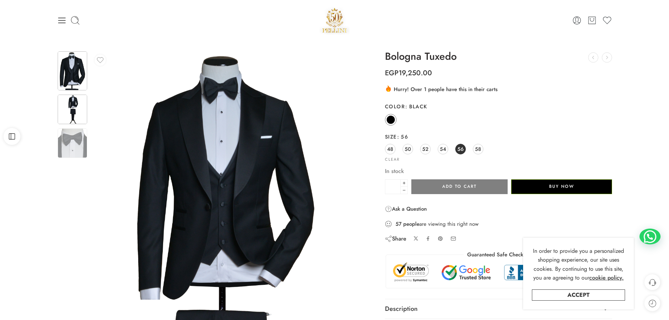
click at [72, 98] on img at bounding box center [73, 110] width 30 height 30
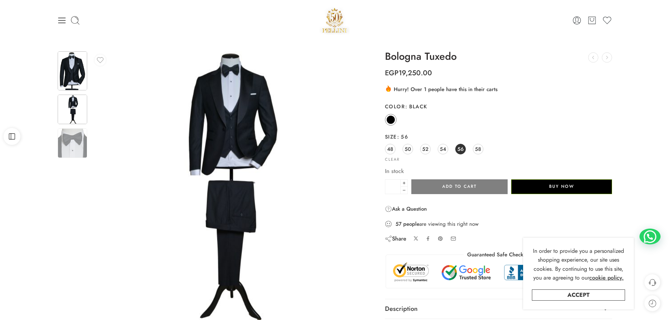
click at [61, 75] on img at bounding box center [73, 70] width 30 height 39
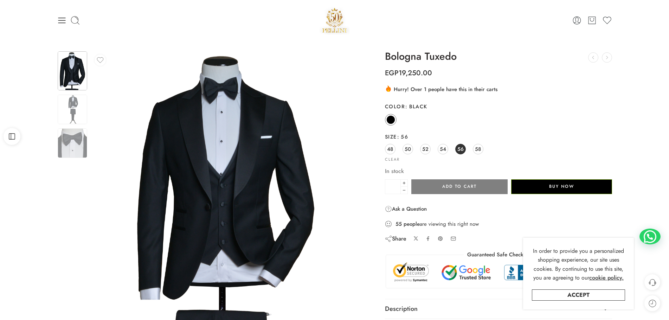
drag, startPoint x: 179, startPoint y: 23, endPoint x: 176, endPoint y: 26, distance: 4.7
click at [179, 22] on div at bounding box center [149, 20] width 185 height 10
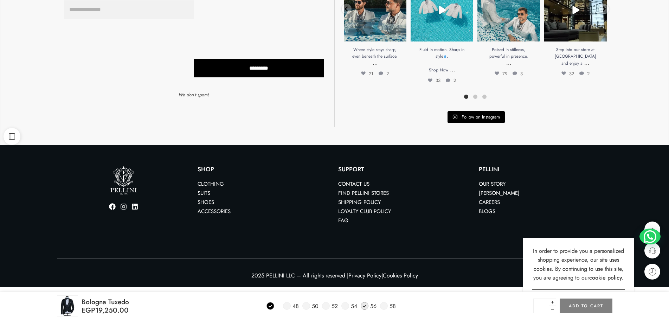
scroll to position [485, 0]
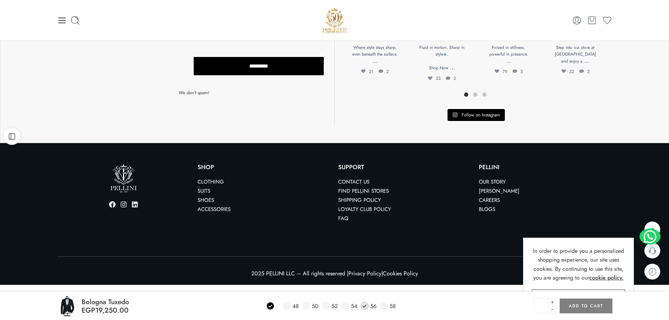
click at [650, 111] on section "Please leave this field empty THE PELLINI NEWSLETTER Subscribe to our exclusive…" at bounding box center [334, 23] width 669 height 203
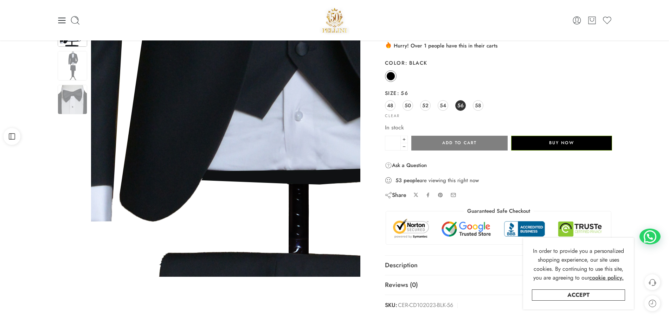
scroll to position [0, 0]
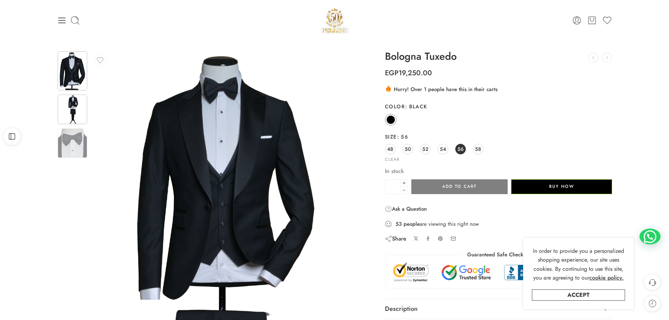
click at [75, 117] on img at bounding box center [73, 110] width 30 height 30
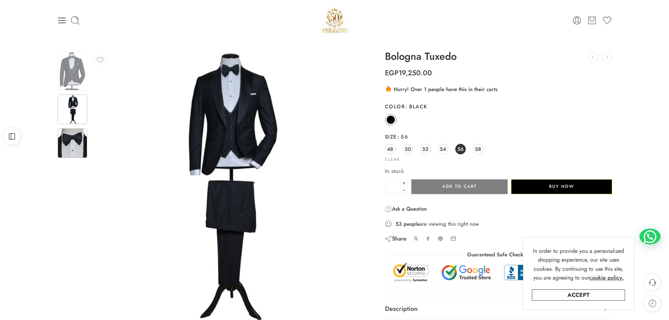
click at [72, 143] on img at bounding box center [73, 143] width 30 height 30
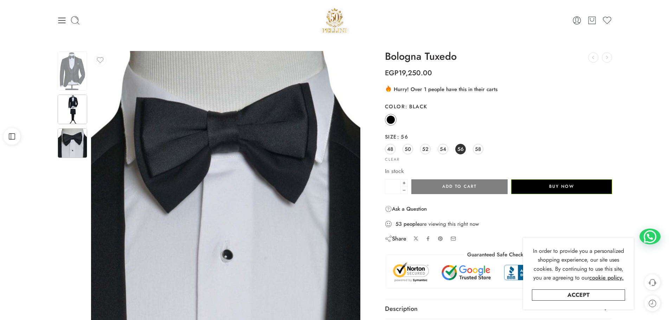
click at [72, 119] on img at bounding box center [73, 110] width 30 height 30
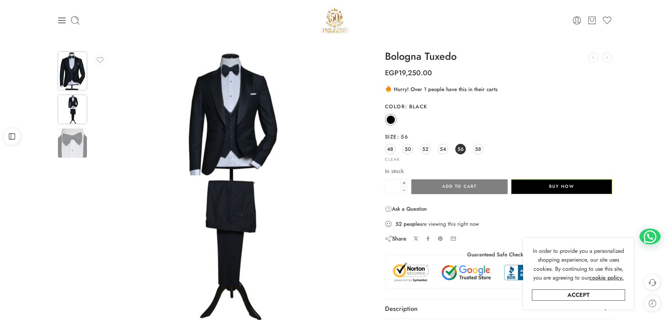
click at [74, 70] on img at bounding box center [73, 70] width 30 height 39
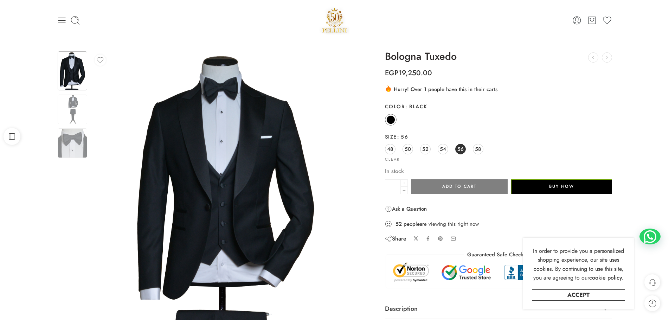
click at [504, 216] on div "Bologna Tuxedo THE MILANO TWO TONE TUXEDO EGP 24,750.00 Dobetti Classic Suit EG…" at bounding box center [499, 202] width 228 height 303
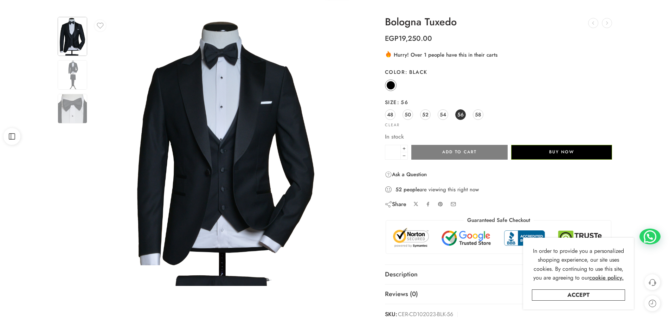
scroll to position [35, 0]
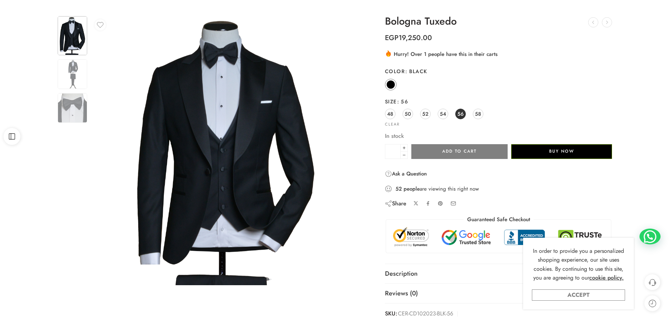
click at [585, 294] on link "Accept" at bounding box center [578, 294] width 93 height 11
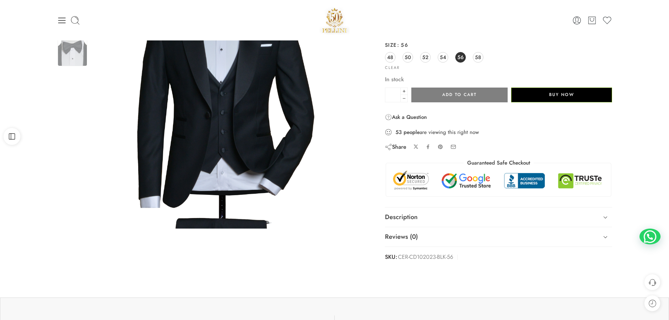
scroll to position [0, 0]
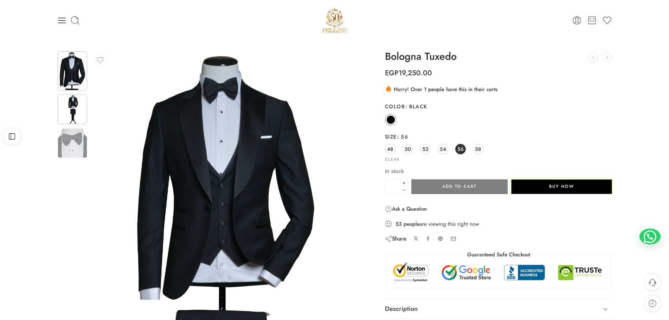
click at [65, 117] on img at bounding box center [73, 110] width 30 height 30
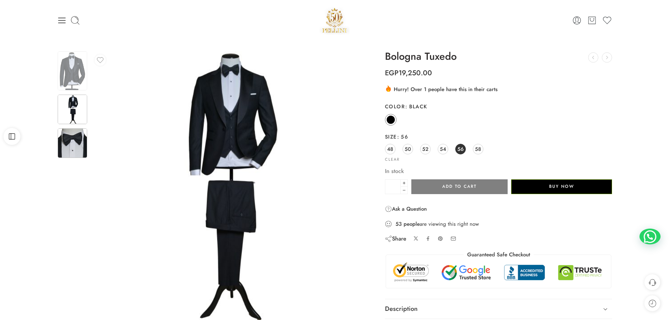
click at [81, 146] on img at bounding box center [73, 143] width 30 height 30
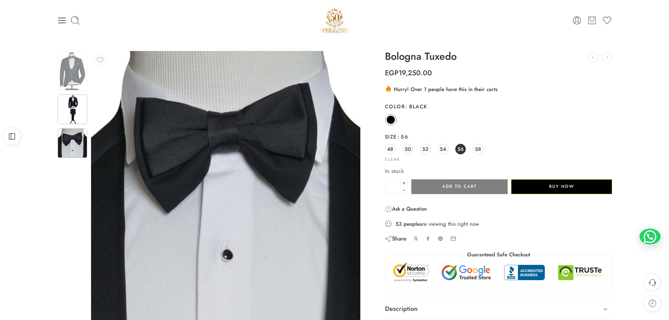
click at [63, 100] on img at bounding box center [73, 110] width 30 height 30
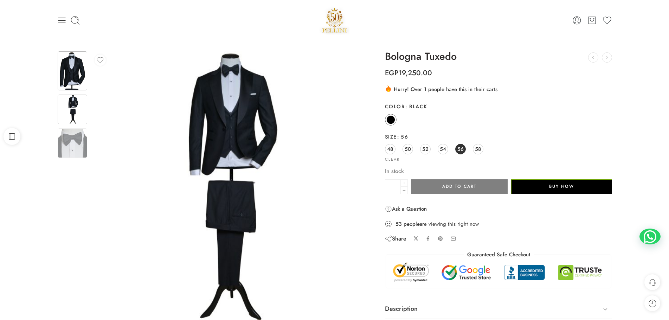
click at [66, 70] on img at bounding box center [73, 70] width 30 height 39
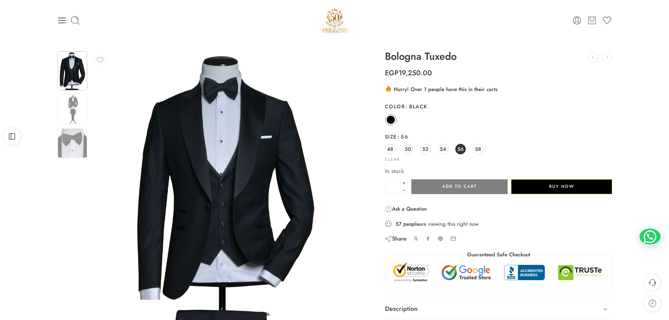
drag, startPoint x: 329, startPoint y: 35, endPoint x: 329, endPoint y: 27, distance: 8.1
click at [329, 35] on div "0 Cart 0 Cart 0 Wishlist Search here" at bounding box center [334, 20] width 669 height 40
click at [329, 26] on img at bounding box center [335, 20] width 30 height 30
click at [417, 18] on div at bounding box center [334, 20] width 185 height 30
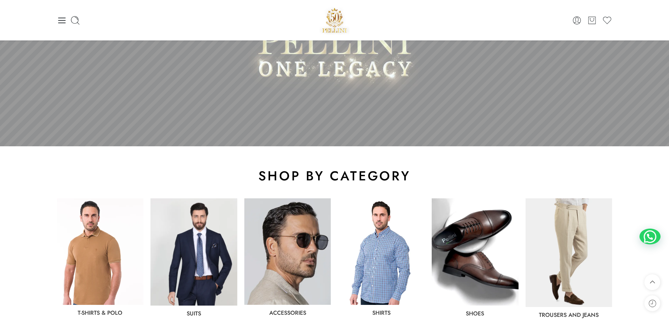
scroll to position [200, 0]
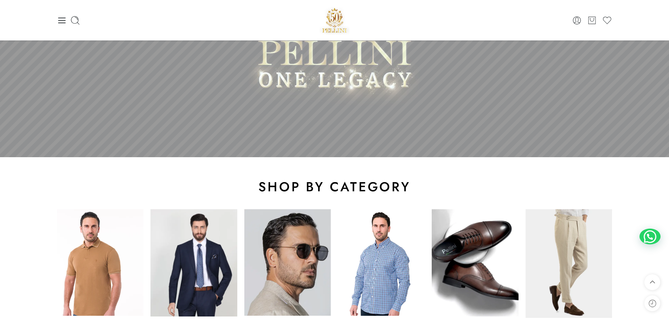
click at [210, 252] on img at bounding box center [194, 262] width 87 height 107
